Goal: Task Accomplishment & Management: Complete application form

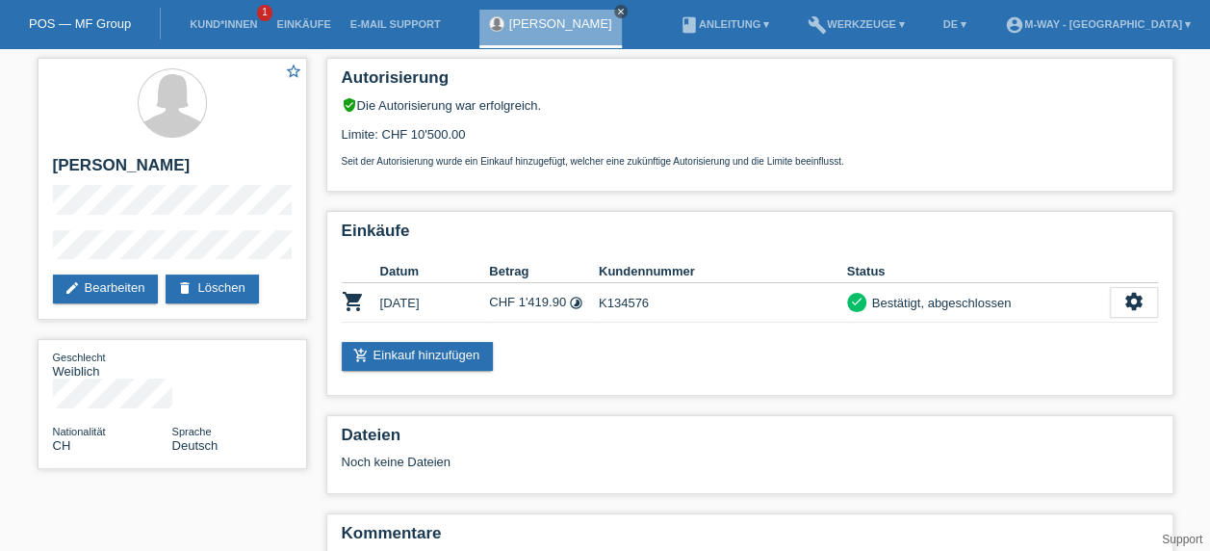
click at [616, 13] on icon "close" at bounding box center [621, 12] width 10 height 10
click at [202, 18] on li "Kund*innen 1" at bounding box center [223, 24] width 87 height 49
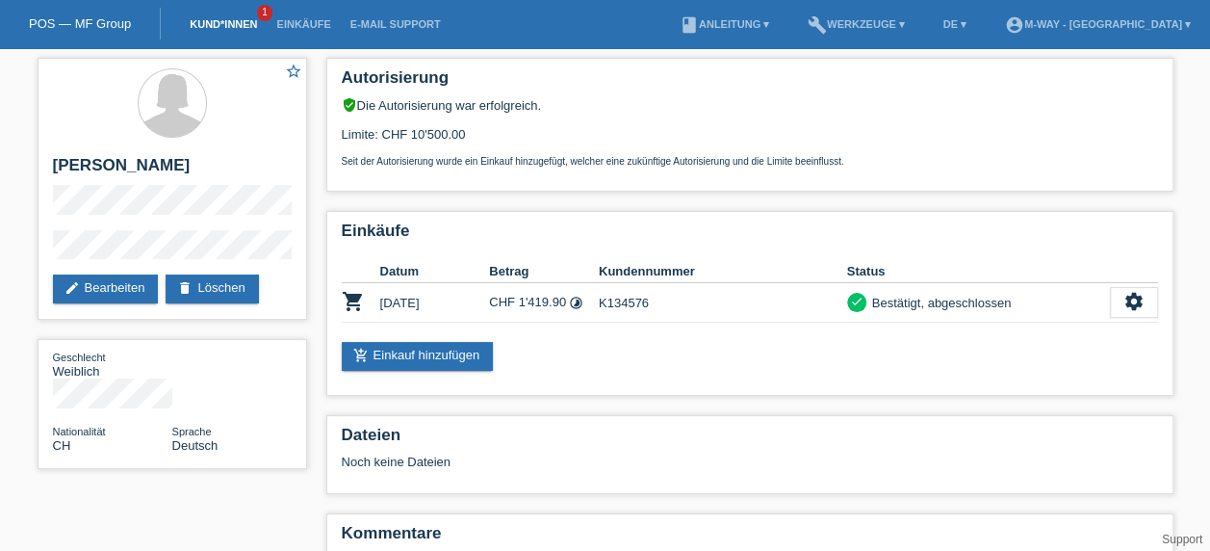
click at [211, 29] on link "Kund*innen" at bounding box center [223, 24] width 87 height 12
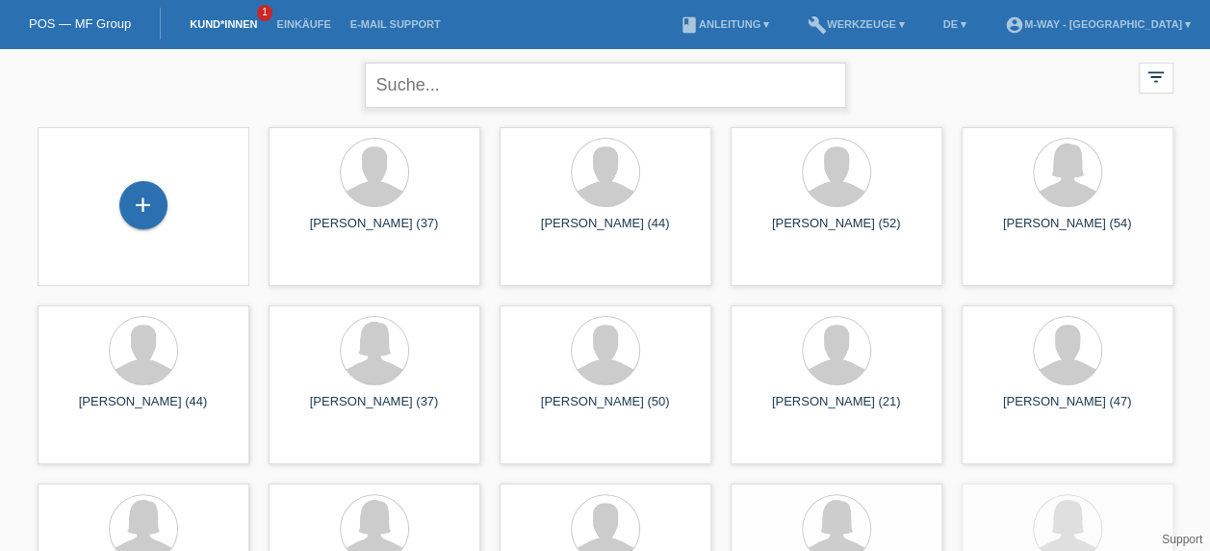
click at [466, 81] on input "text" at bounding box center [605, 85] width 481 height 45
type input "besnik kadriu"
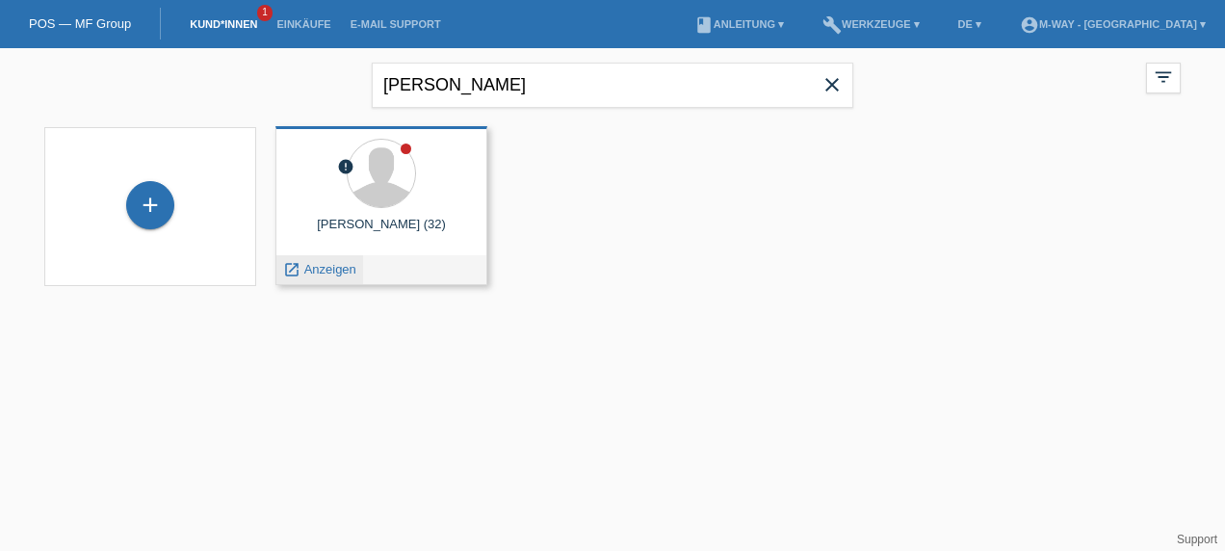
click at [316, 270] on span "Anzeigen" at bounding box center [330, 269] width 52 height 14
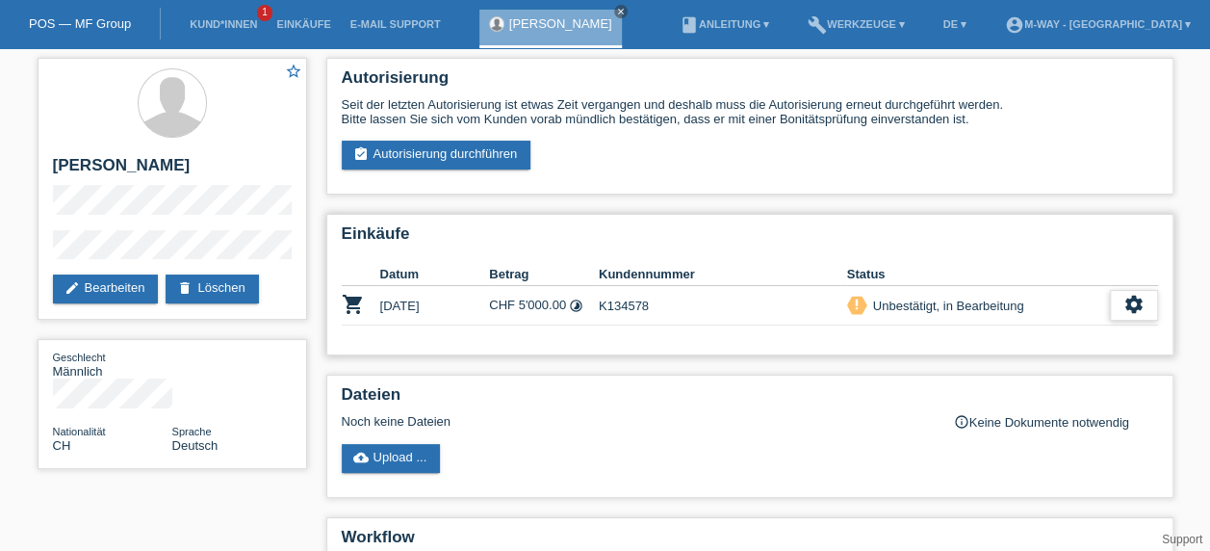
click at [1138, 304] on icon "settings" at bounding box center [1134, 304] width 21 height 21
click at [1138, 310] on icon "settings" at bounding box center [1134, 304] width 21 height 21
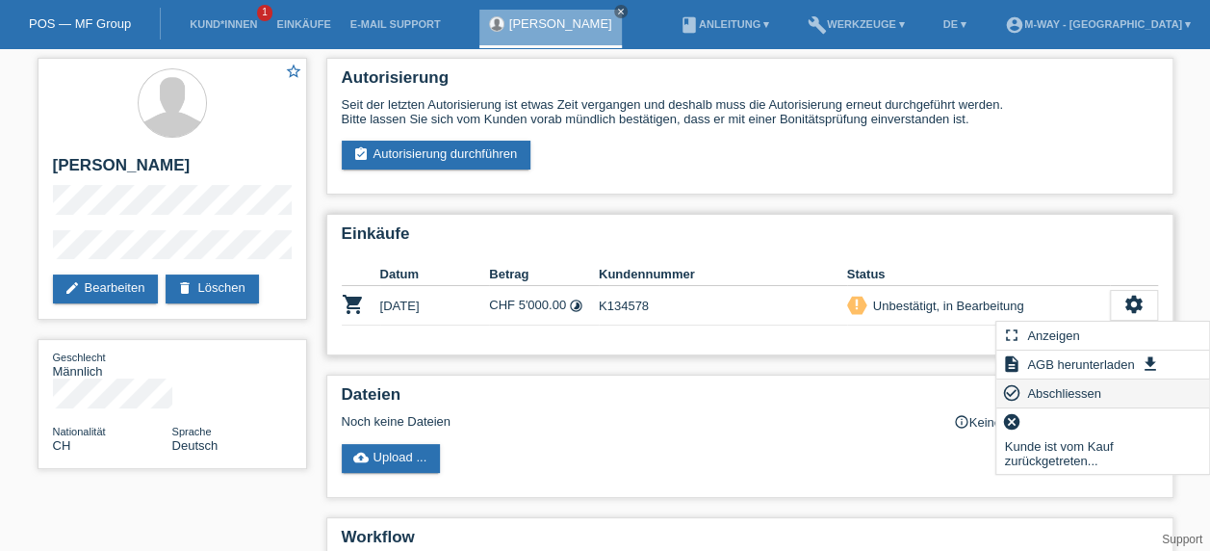
click at [1104, 391] on div "check_circle_outline Abschliessen" at bounding box center [1103, 393] width 213 height 29
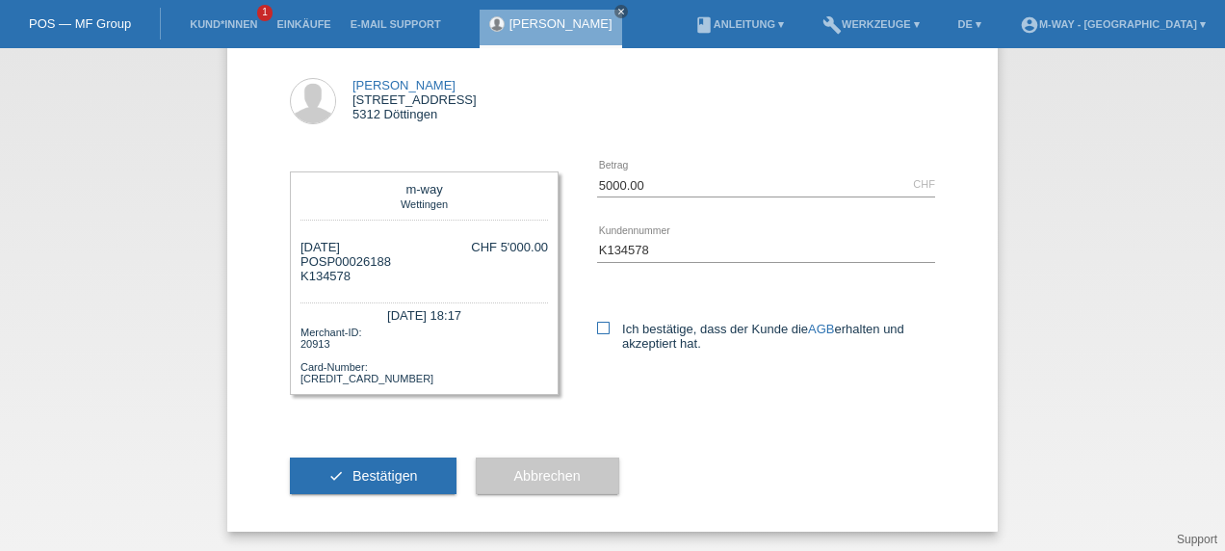
scroll to position [98, 0]
click at [597, 314] on div "Ich bestätige, dass der Kunde die AGB erhalten und akzeptiert hat." at bounding box center [766, 332] width 338 height 99
click at [597, 329] on icon at bounding box center [603, 328] width 13 height 13
click at [597, 329] on input "Ich bestätige, dass der Kunde die AGB erhalten und akzeptiert hat." at bounding box center [603, 328] width 13 height 13
checkbox input "true"
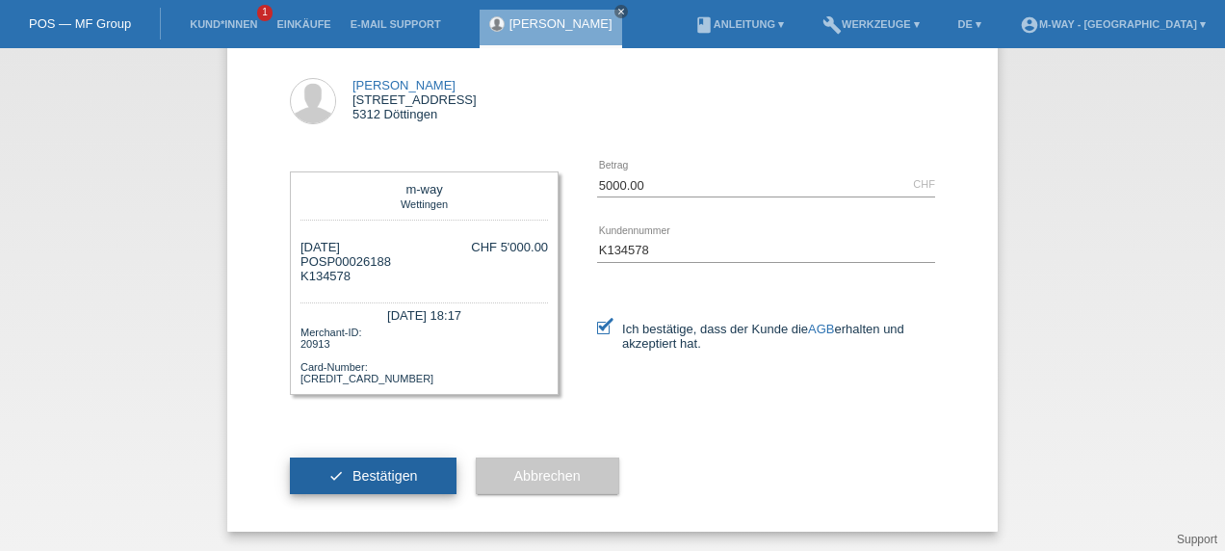
click at [379, 487] on button "check Bestätigen" at bounding box center [373, 475] width 167 height 37
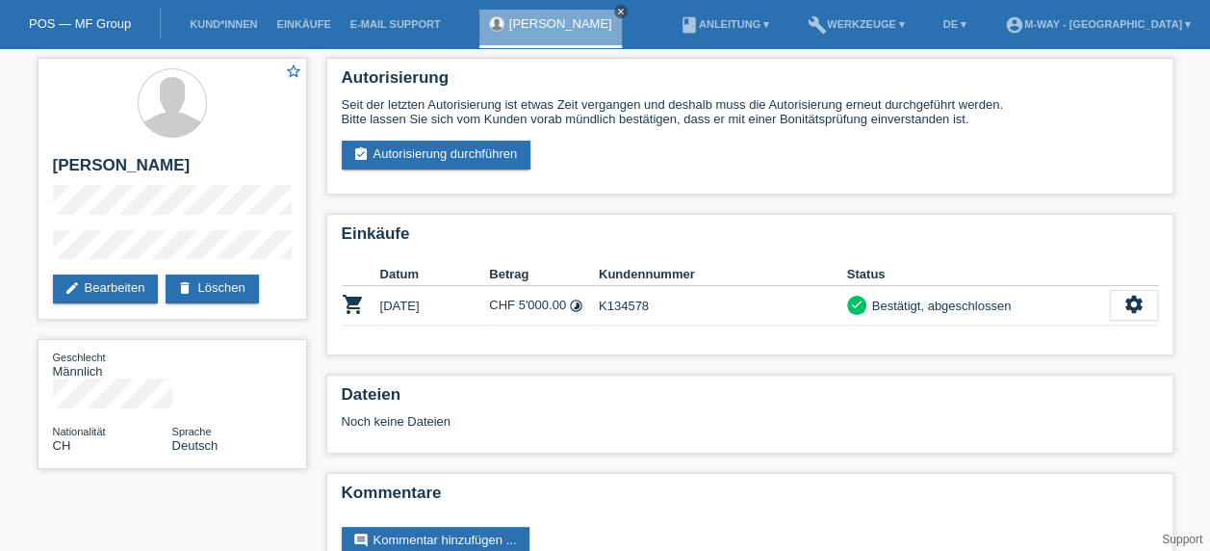
click at [616, 11] on icon "close" at bounding box center [621, 12] width 10 height 10
